Goal: Information Seeking & Learning: Stay updated

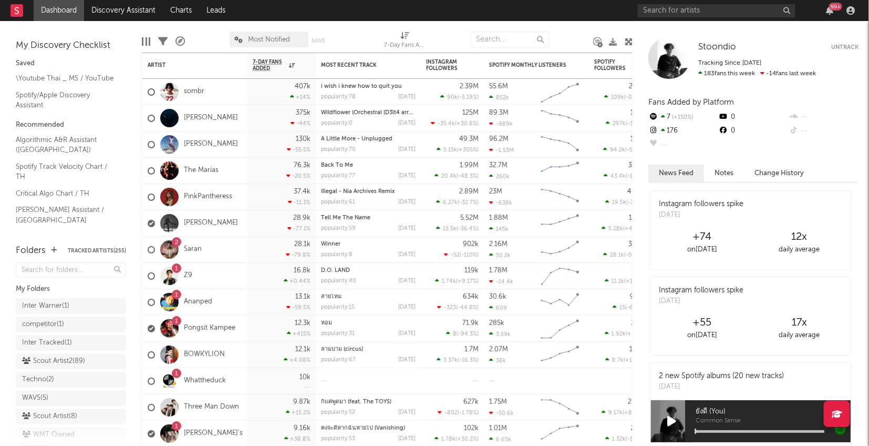
click at [799, 14] on div "99 +" at bounding box center [748, 10] width 221 height 21
click at [174, 272] on div at bounding box center [169, 275] width 18 height 18
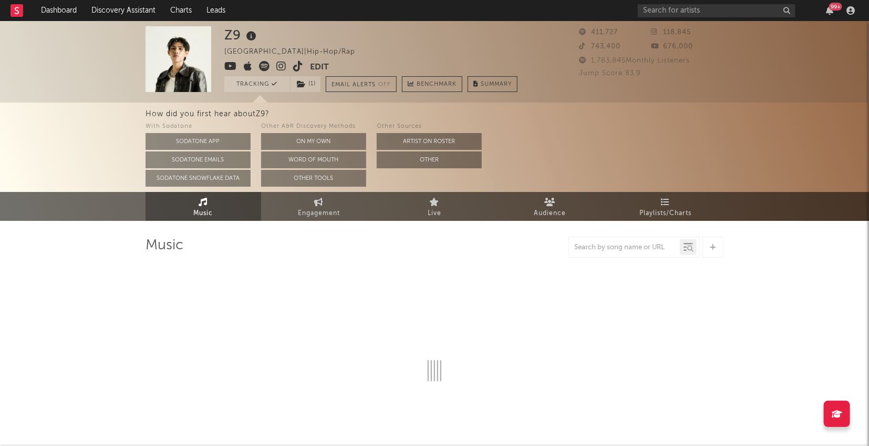
click at [172, 58] on img at bounding box center [179, 59] width 66 height 66
select select "6m"
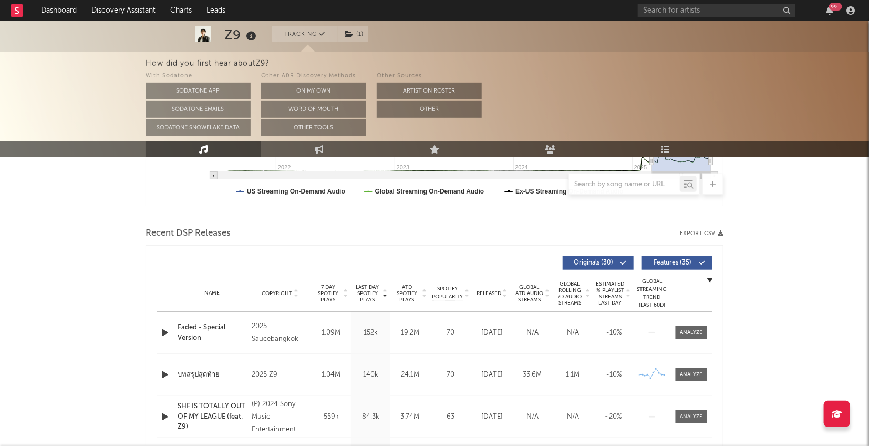
scroll to position [339, 0]
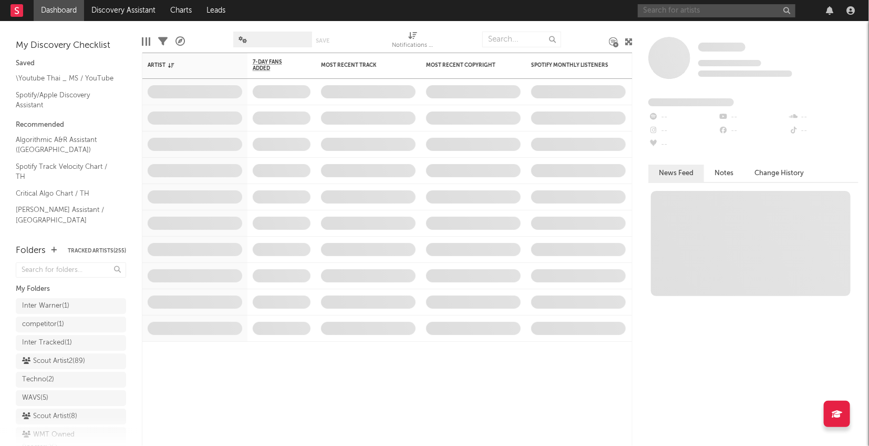
click at [664, 11] on input "text" at bounding box center [717, 10] width 158 height 13
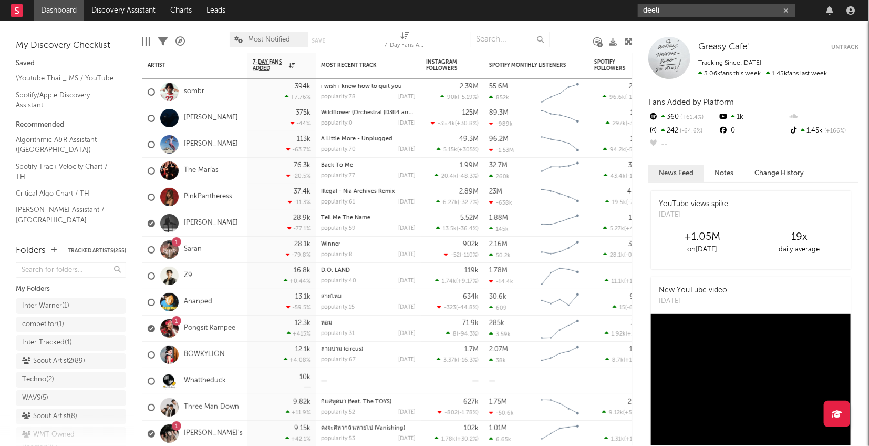
click at [651, 10] on input "deeli" at bounding box center [717, 10] width 158 height 13
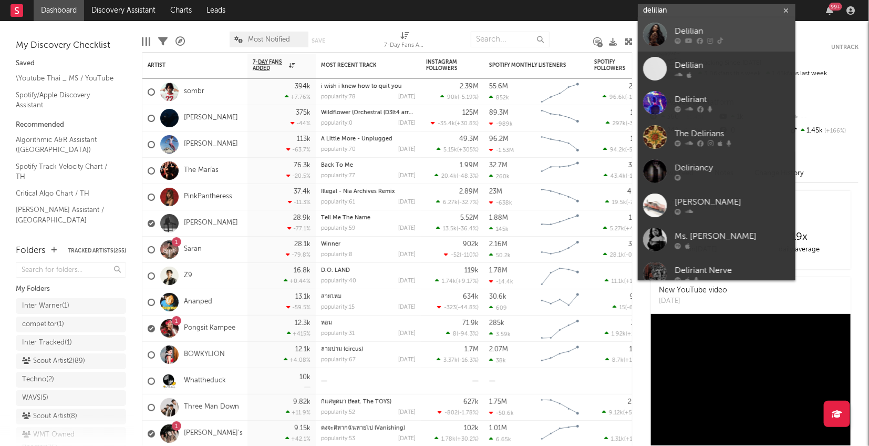
type input "delilian"
click at [654, 32] on div at bounding box center [655, 35] width 24 height 24
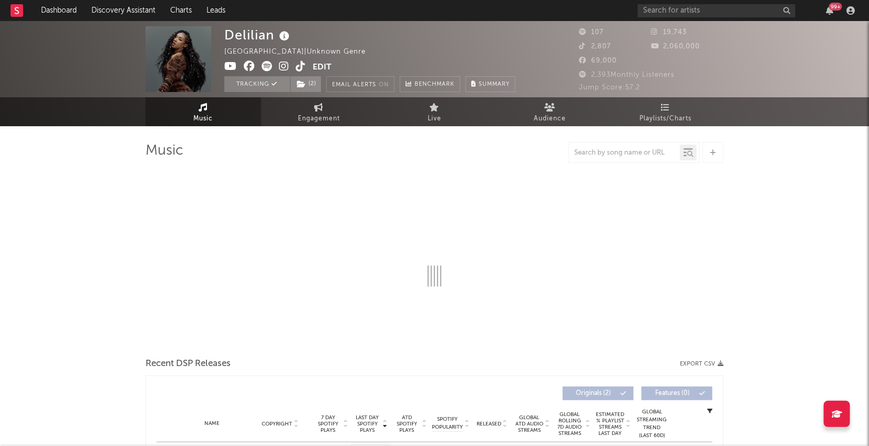
select select "1w"
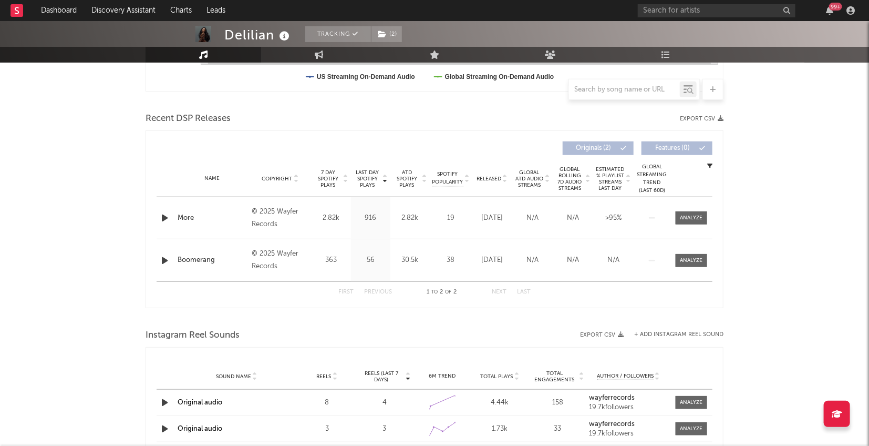
scroll to position [347, 0]
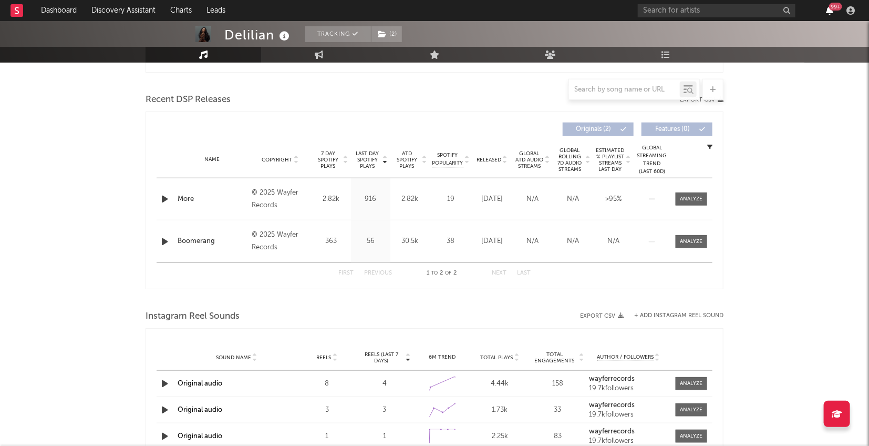
click at [831, 10] on icon "button" at bounding box center [829, 10] width 7 height 8
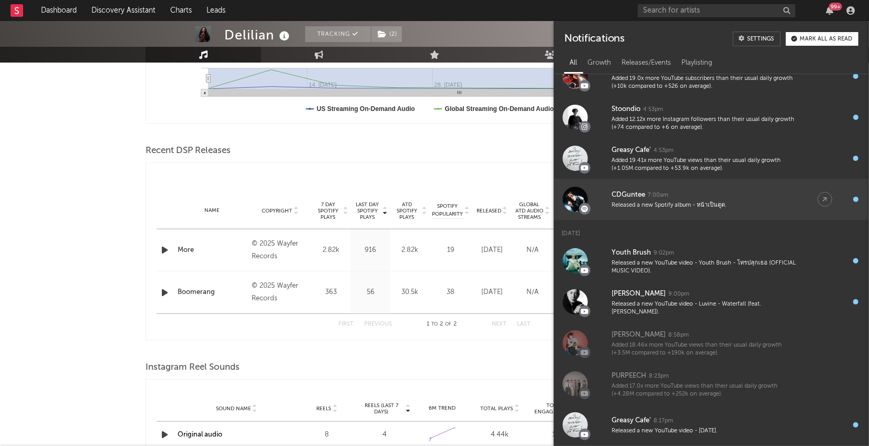
scroll to position [123, 0]
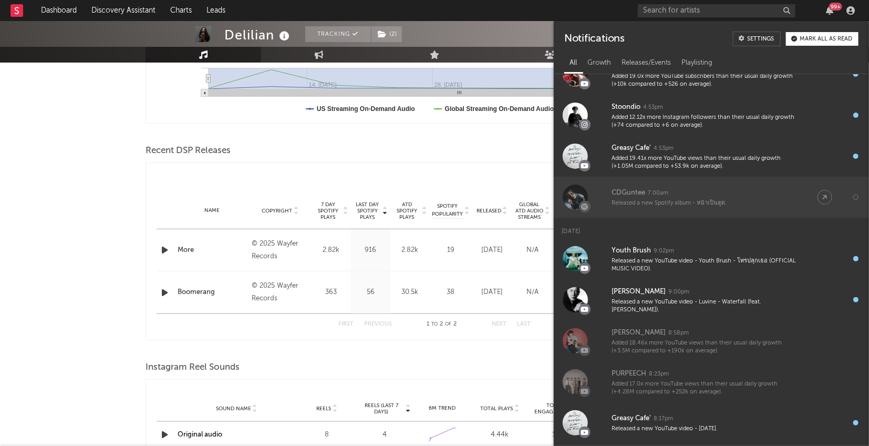
click at [745, 201] on div "Released a new Spotify album - หน้าเป็นตูด." at bounding box center [704, 203] width 185 height 8
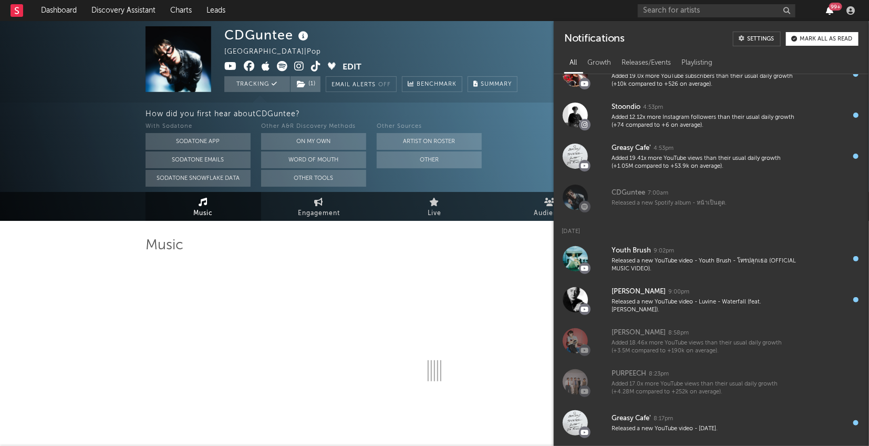
click at [829, 10] on icon "button" at bounding box center [829, 10] width 7 height 8
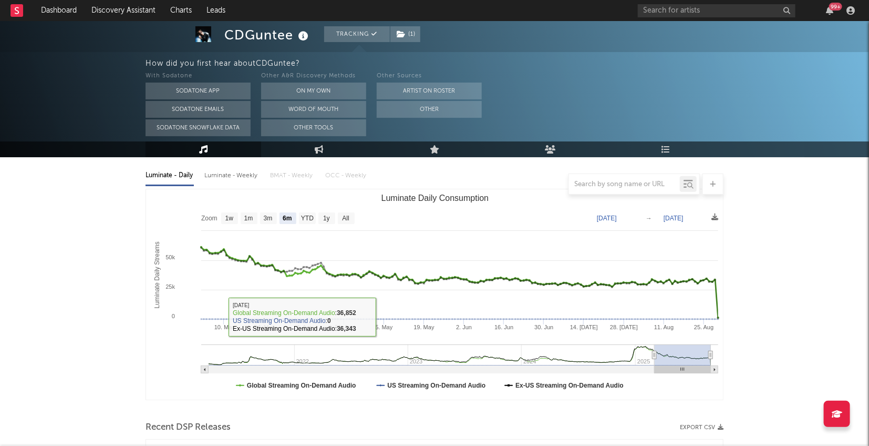
scroll to position [103, 0]
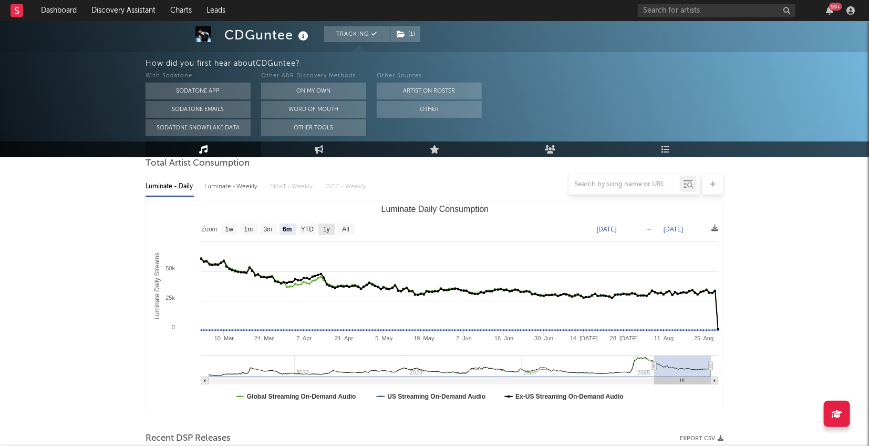
click at [331, 229] on rect "Luminate Daily Consumption" at bounding box center [326, 229] width 17 height 12
select select "1y"
type input "[DATE]"
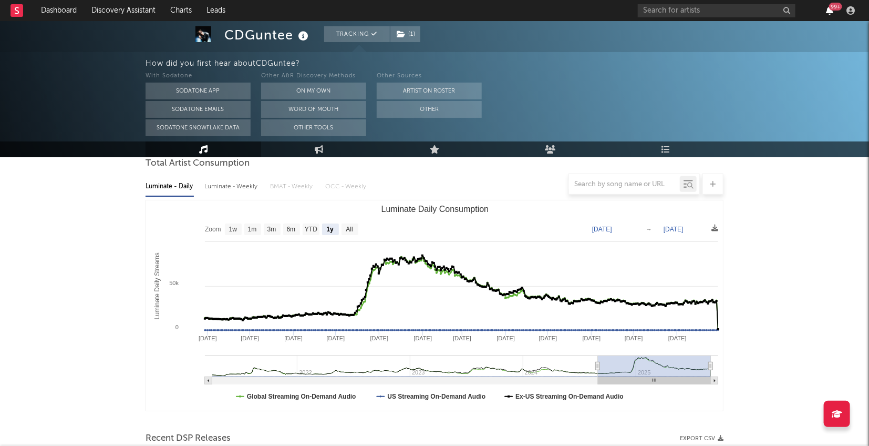
click at [828, 8] on icon "button" at bounding box center [829, 10] width 7 height 8
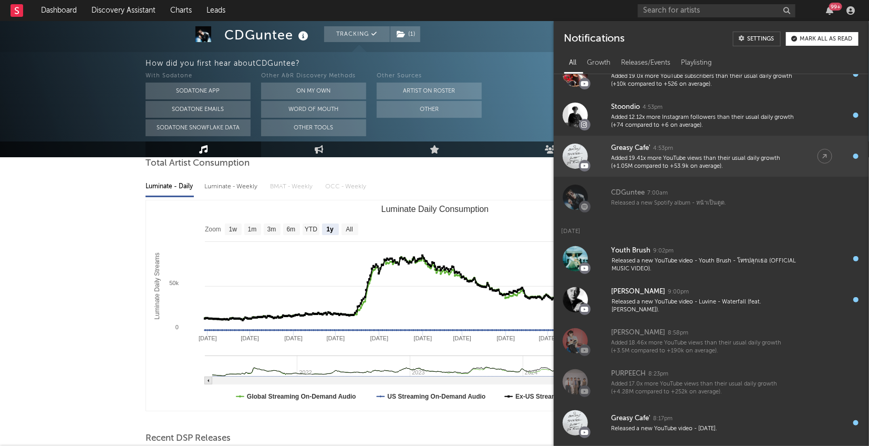
scroll to position [0, 0]
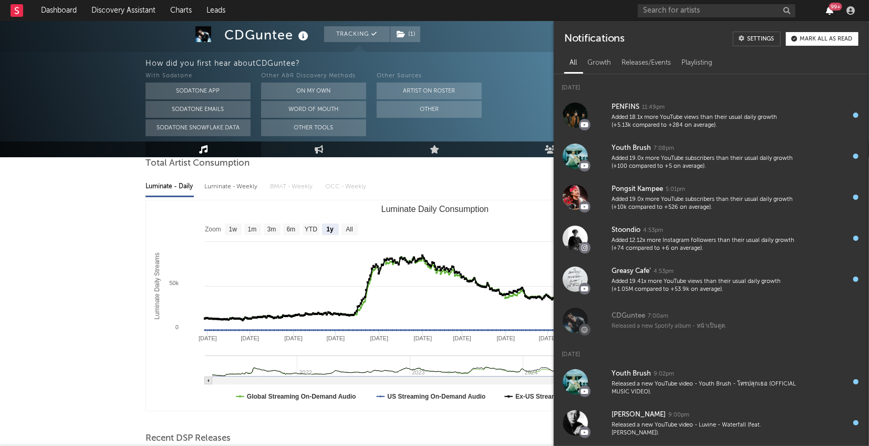
click at [829, 10] on icon "button" at bounding box center [829, 10] width 7 height 8
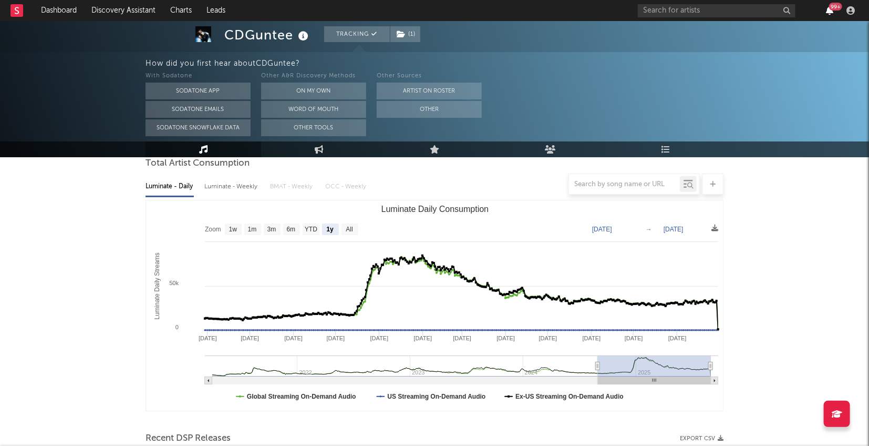
click at [829, 10] on icon "button" at bounding box center [829, 10] width 7 height 8
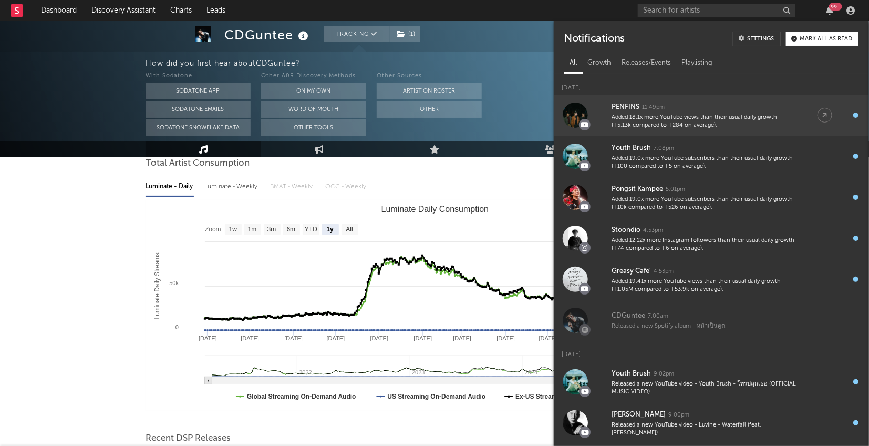
click at [741, 114] on div "Added 18.1x more YouTube views than their usual daily growth (+5.13k compared t…" at bounding box center [704, 122] width 185 height 16
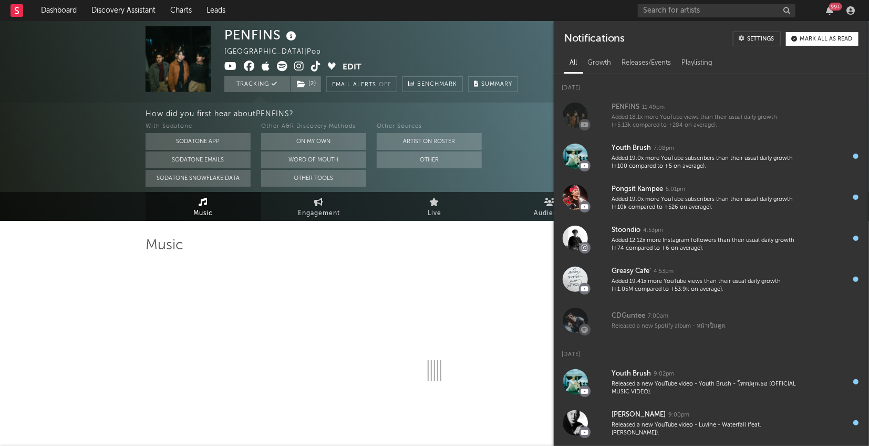
select select "1w"
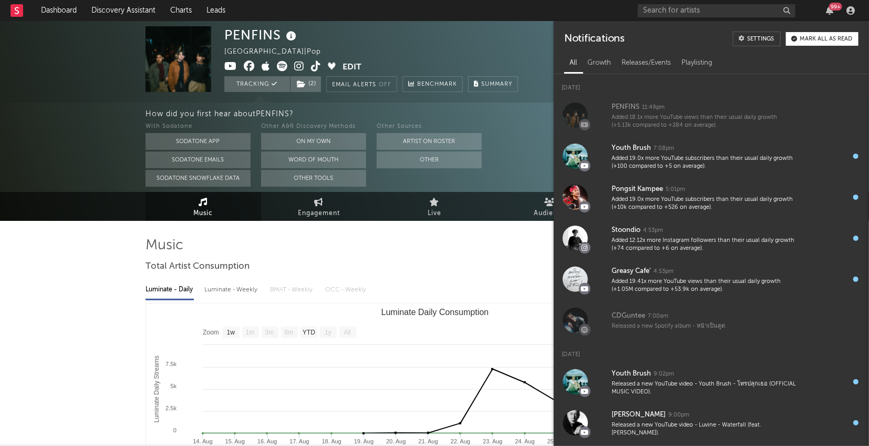
click at [832, 7] on div "99 +" at bounding box center [835, 7] width 13 height 8
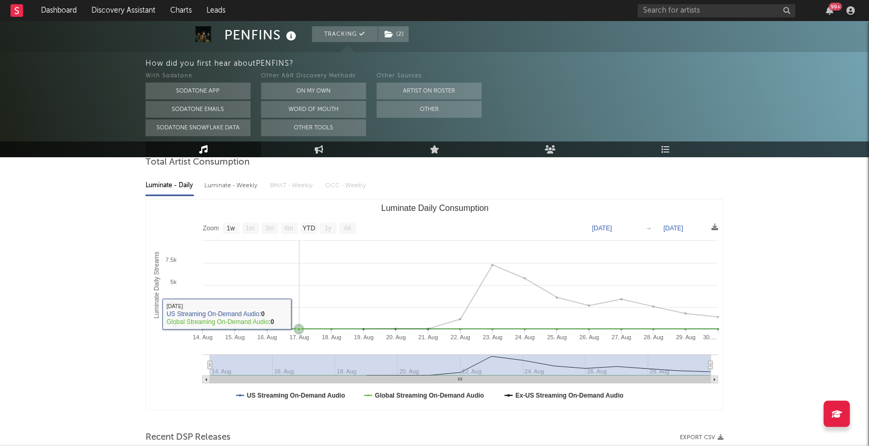
scroll to position [105, 0]
